Goal: Find specific page/section: Find specific page/section

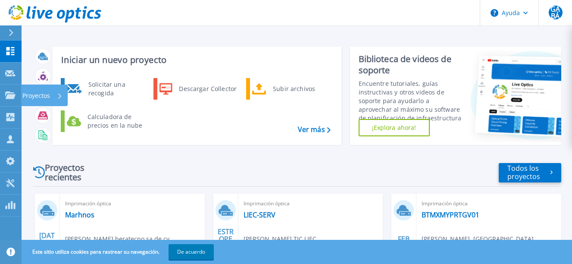
click at [11, 91] on icon at bounding box center [10, 94] width 10 height 7
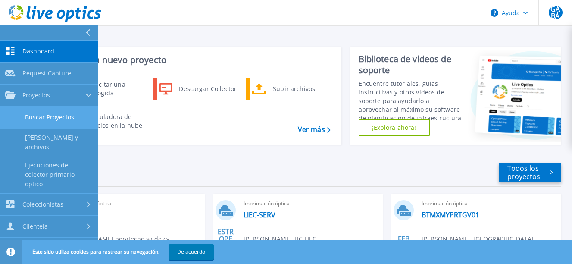
click at [49, 119] on link "Buscar Proyectos" at bounding box center [49, 117] width 98 height 22
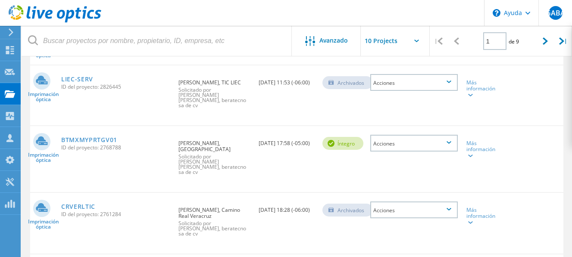
scroll to position [171, 0]
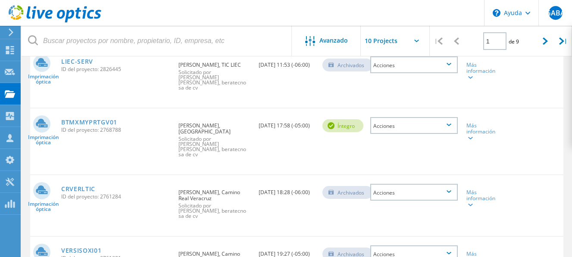
click at [452, 120] on div "Acciones" at bounding box center [413, 125] width 87 height 17
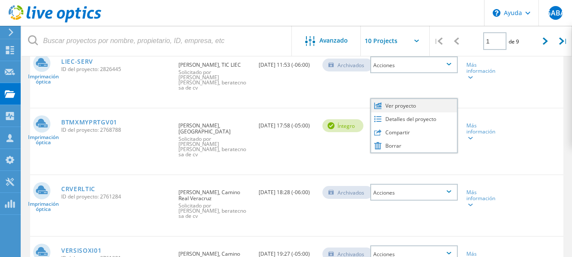
click at [424, 103] on div "Ver proyecto" at bounding box center [414, 105] width 86 height 13
